Goal: Task Accomplishment & Management: Use online tool/utility

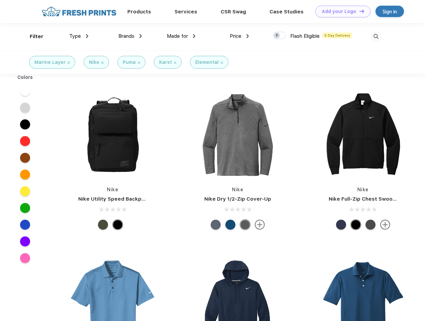
scroll to position [0, 0]
click at [340, 11] on link "Add your Logo Design Tool" at bounding box center [342, 12] width 55 height 12
click at [0, 0] on div "Design Tool" at bounding box center [0, 0] width 0 height 0
click at [359, 11] on link "Add your Logo Design Tool" at bounding box center [342, 12] width 55 height 12
click at [32, 36] on div "Filter" at bounding box center [37, 37] width 14 height 8
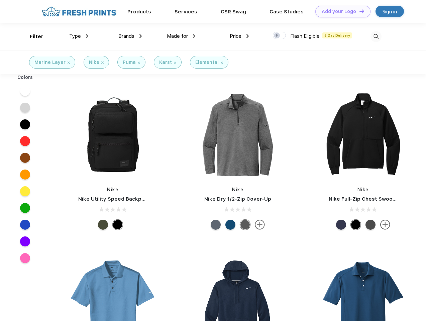
click at [79, 36] on span "Type" at bounding box center [75, 36] width 12 height 6
click at [130, 36] on span "Brands" at bounding box center [126, 36] width 16 height 6
click at [181, 36] on span "Made for" at bounding box center [177, 36] width 21 height 6
click at [239, 36] on span "Price" at bounding box center [236, 36] width 12 height 6
click at [280, 36] on div at bounding box center [279, 35] width 13 height 7
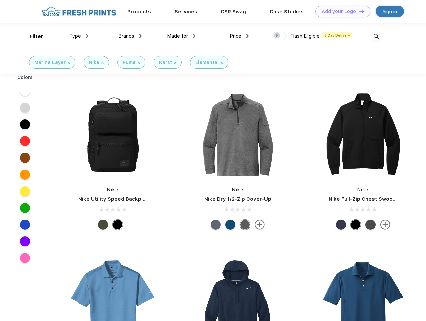
click at [277, 36] on input "checkbox" at bounding box center [275, 33] width 4 height 4
checkbox input "true"
